Goal: Transaction & Acquisition: Obtain resource

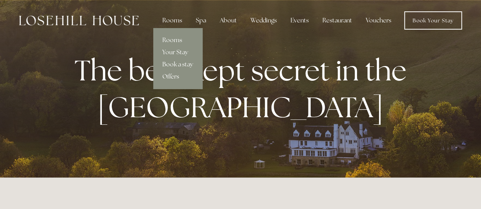
click at [175, 76] on link "Offers" at bounding box center [177, 77] width 49 height 12
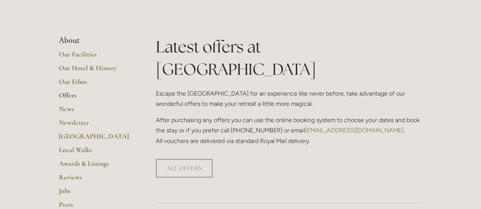
scroll to position [152, 0]
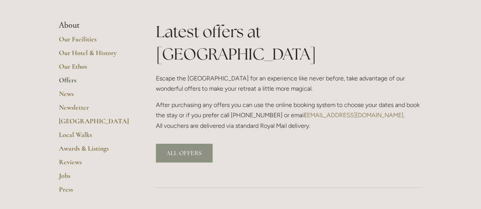
click at [199, 144] on link "ALL OFFERS" at bounding box center [184, 153] width 57 height 19
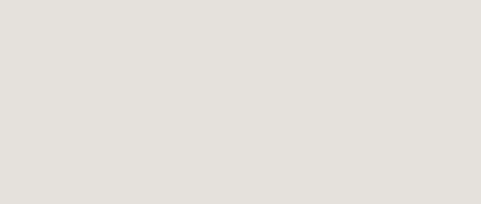
scroll to position [805, 0]
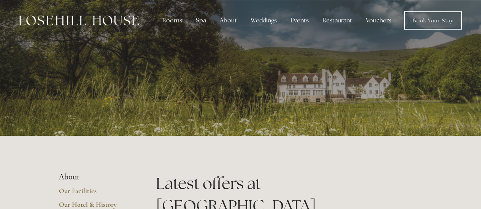
scroll to position [152, 0]
